Goal: Entertainment & Leisure: Consume media (video, audio)

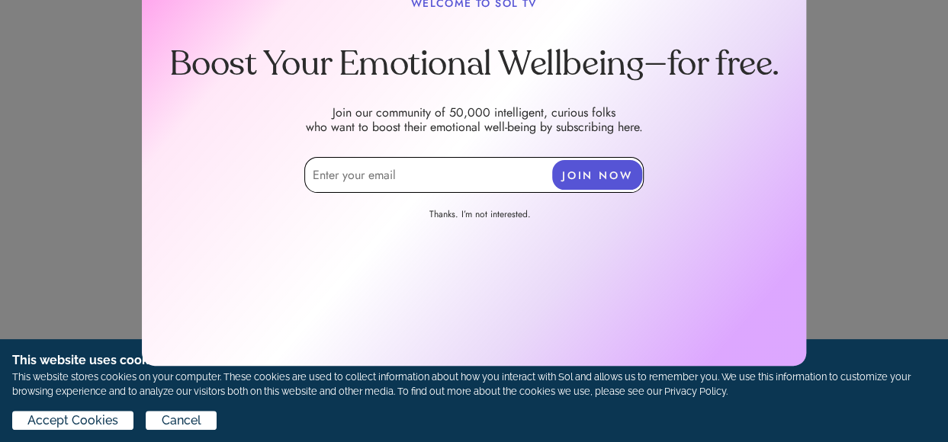
click at [351, 177] on input "email" at bounding box center [473, 175] width 339 height 36
type input "[EMAIL_ADDRESS][DOMAIN_NAME]"
click at [609, 173] on button "JOIN NOW" at bounding box center [597, 175] width 90 height 30
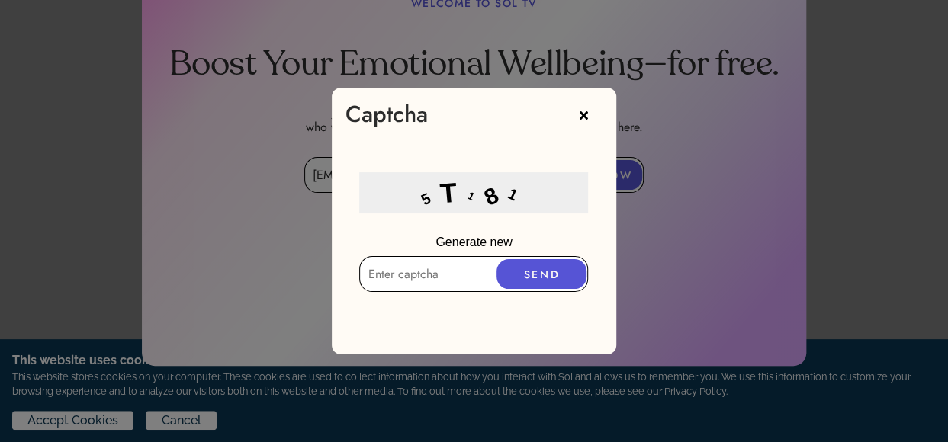
click at [394, 271] on input "text" at bounding box center [473, 274] width 229 height 36
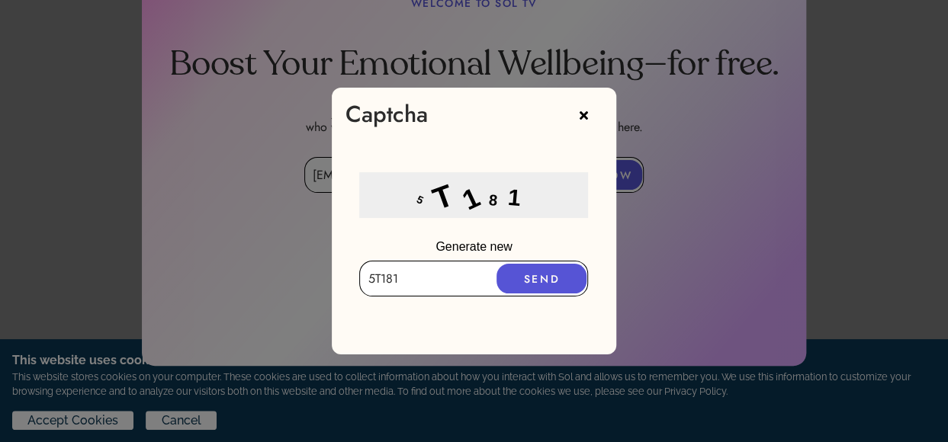
type input "5T181"
click at [554, 272] on button "SEND" at bounding box center [542, 279] width 90 height 30
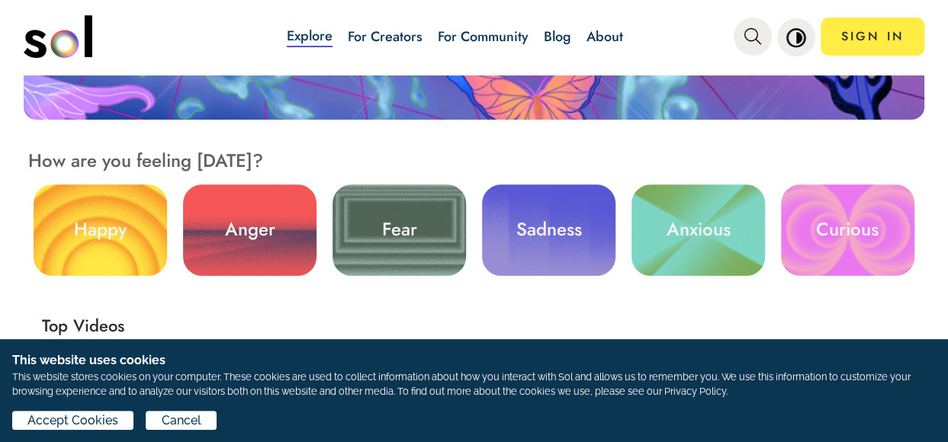
scroll to position [458, 0]
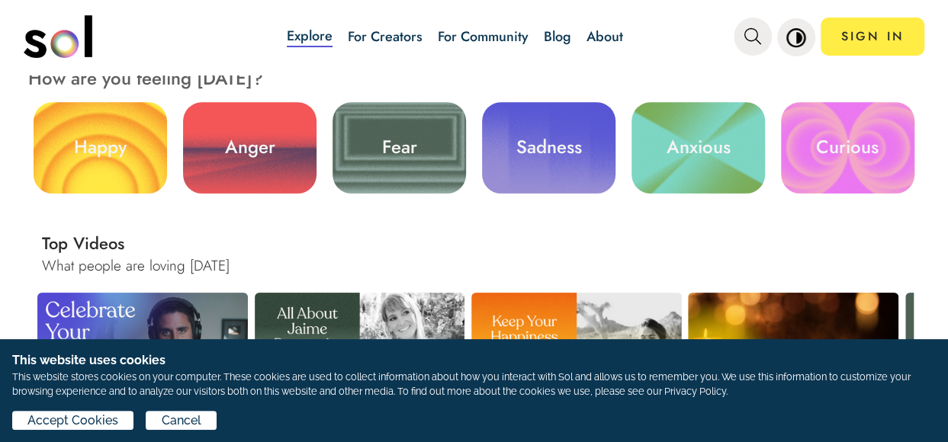
click at [702, 146] on link "Anxious" at bounding box center [698, 148] width 133 height 92
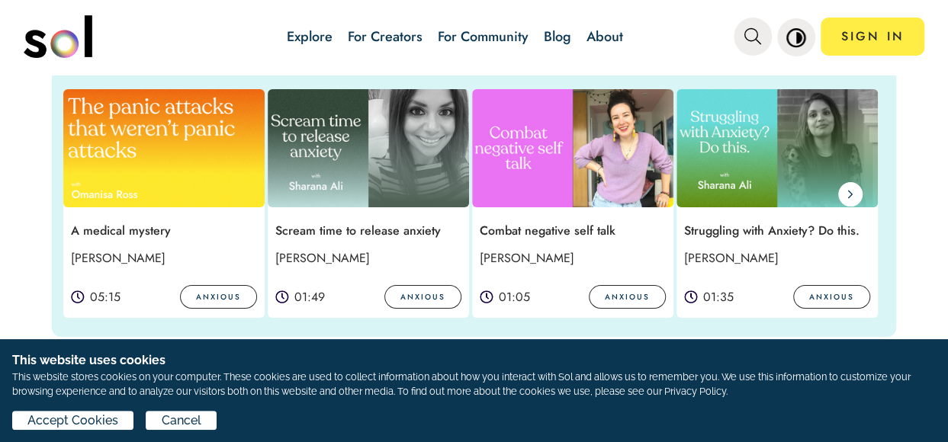
scroll to position [381, 0]
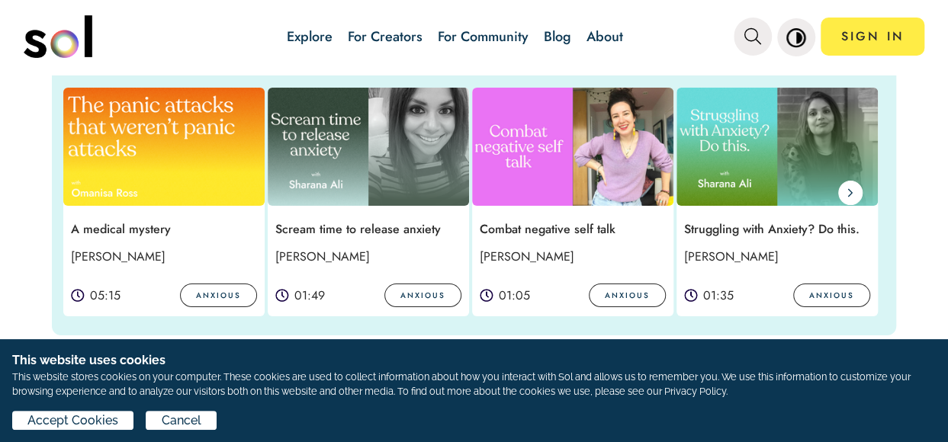
click at [726, 159] on img at bounding box center [777, 147] width 201 height 118
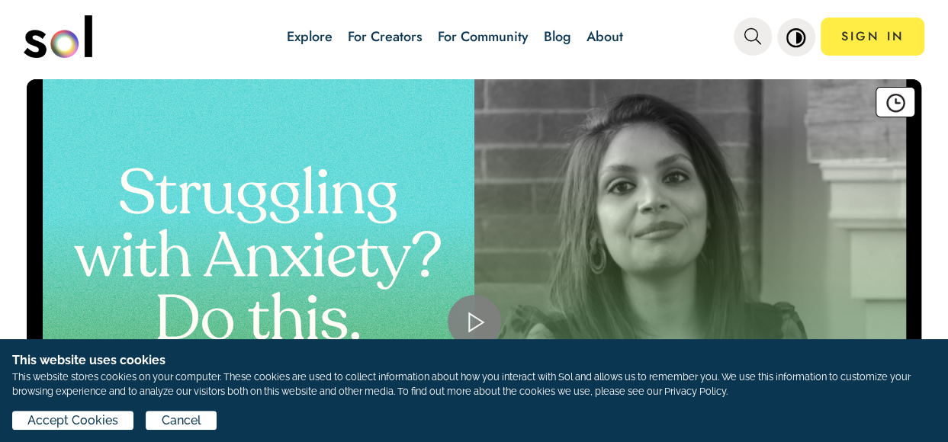
click at [321, 212] on div "Video Player" at bounding box center [474, 322] width 895 height 486
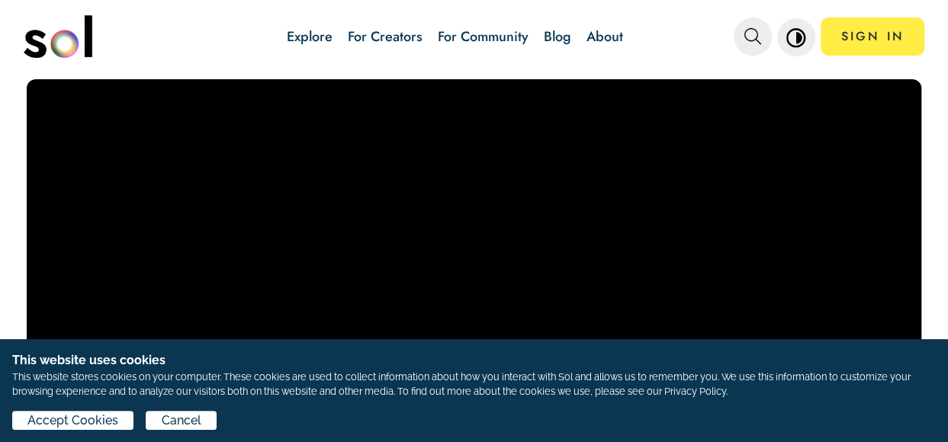
scroll to position [3, 0]
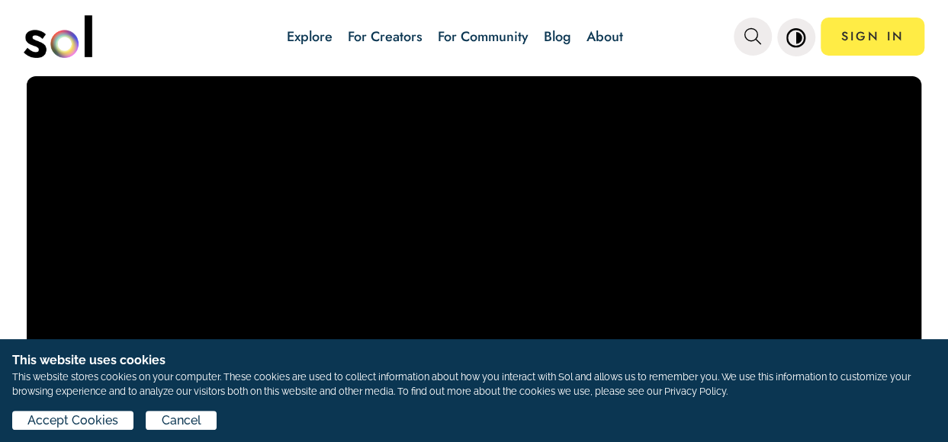
click at [321, 212] on video "Video Player" at bounding box center [474, 319] width 895 height 486
